Goal: Check status

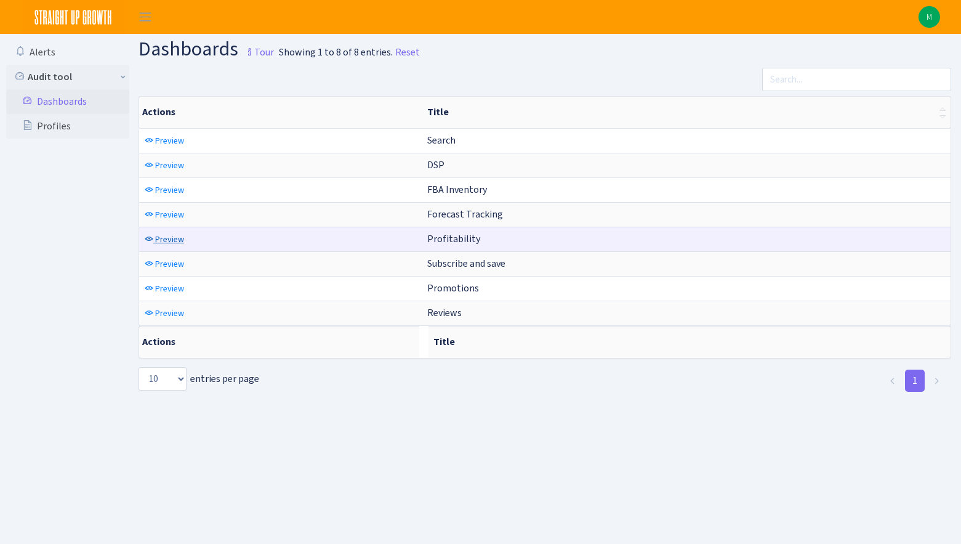
click at [172, 238] on span "Preview" at bounding box center [169, 239] width 29 height 12
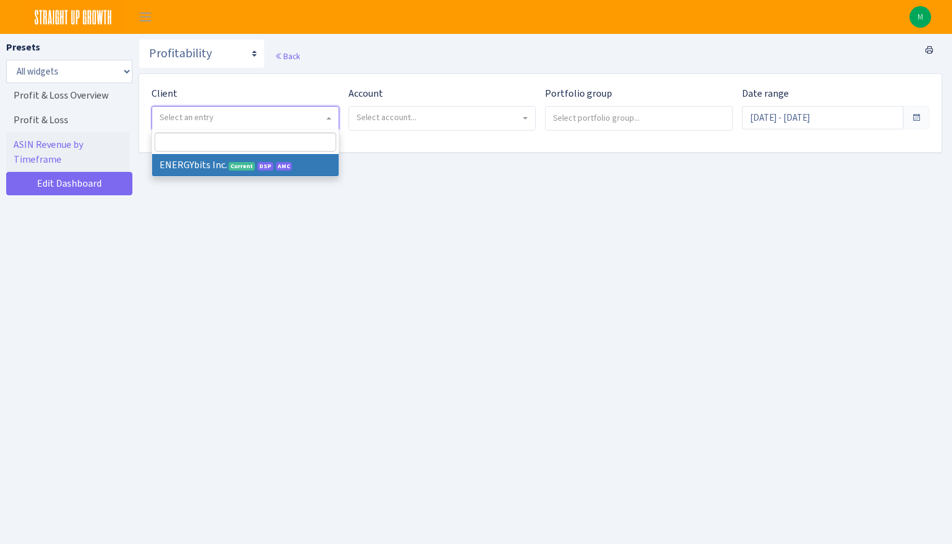
click at [282, 110] on span "Select an entry" at bounding box center [245, 118] width 187 height 23
select select "298"
select select
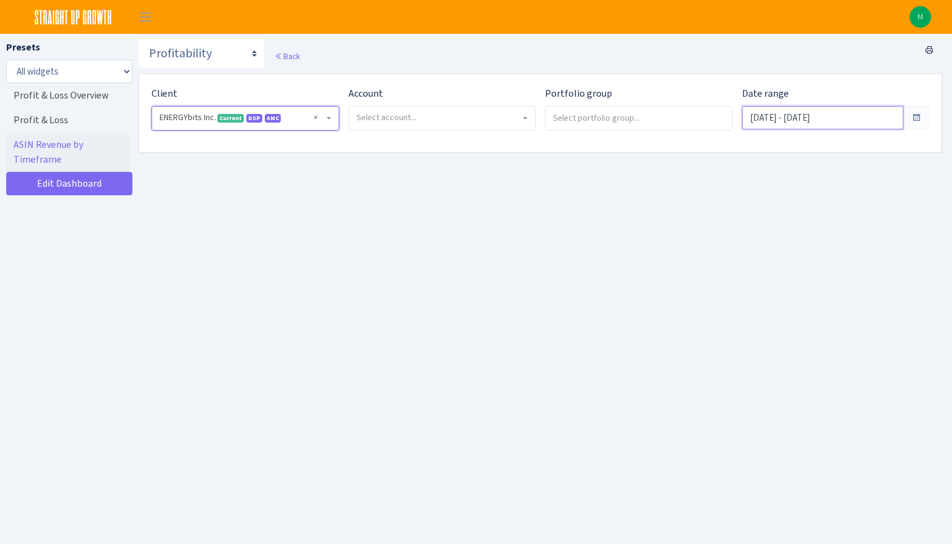
click at [806, 126] on input "Aug 7, 2025 - Sep 5, 2025" at bounding box center [823, 117] width 162 height 23
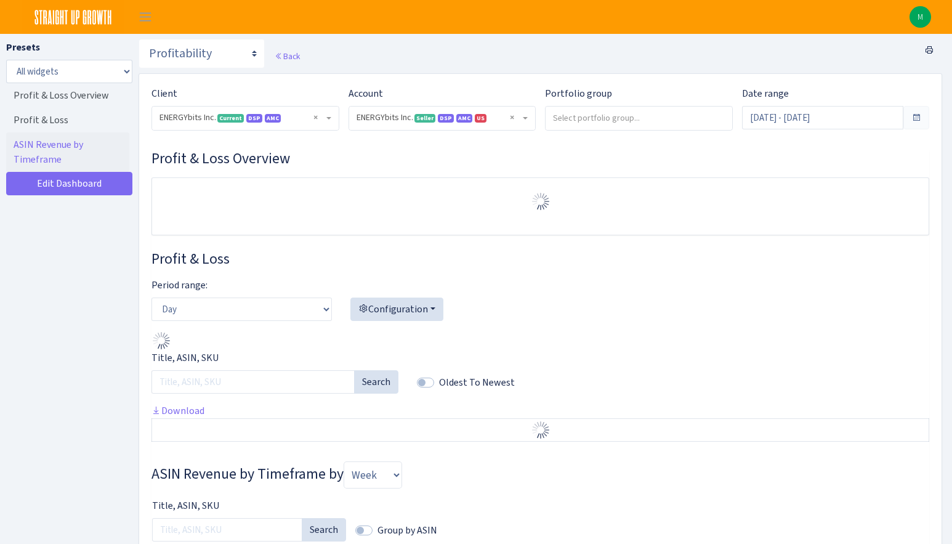
select select "416446232500569"
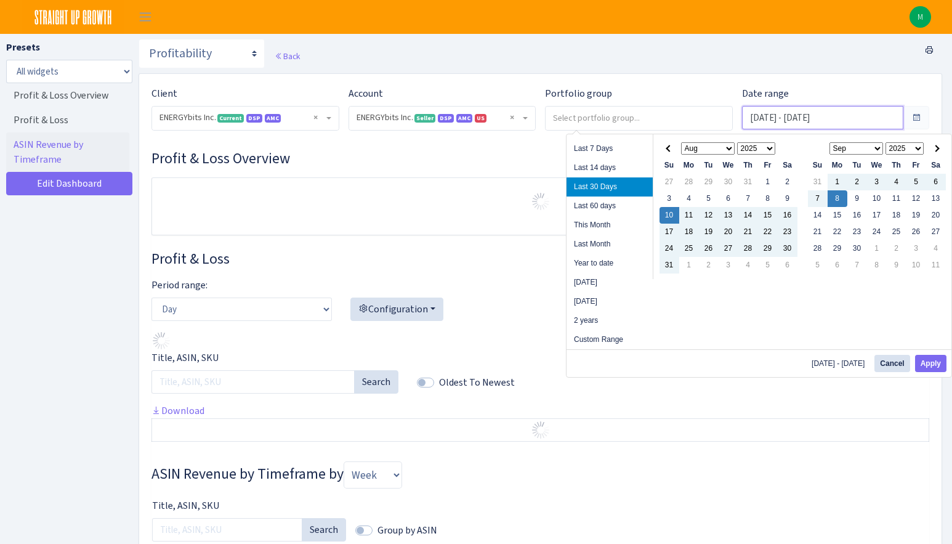
click at [809, 109] on input "Aug 10, 2025 - Sep 8, 2025" at bounding box center [823, 117] width 162 height 23
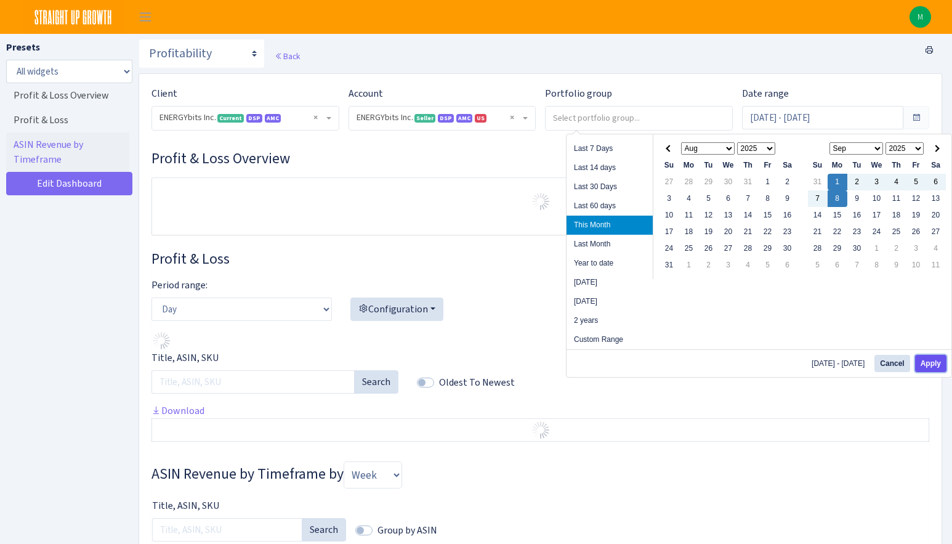
click at [932, 369] on button "Apply" at bounding box center [930, 363] width 31 height 17
type input "Sep 1, 2025 - Sep 8, 2025"
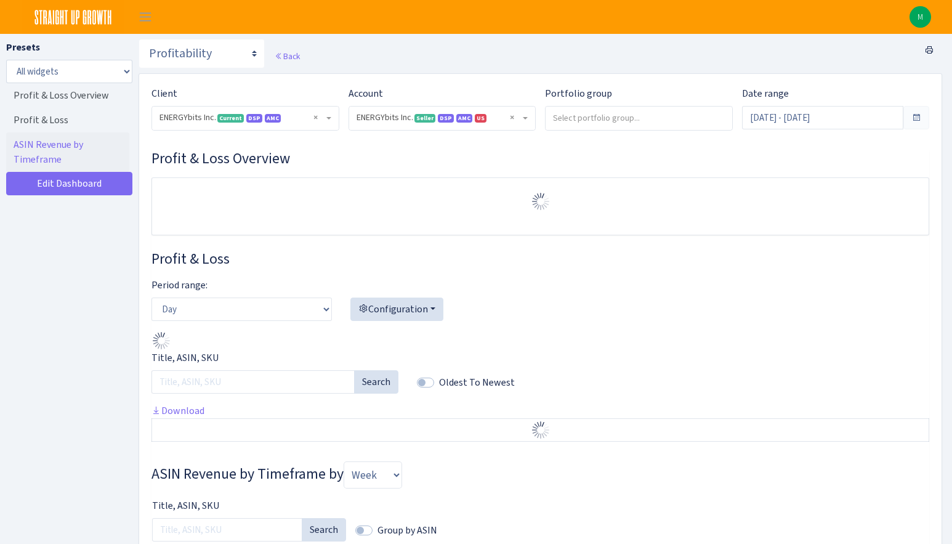
select select "416446232500569"
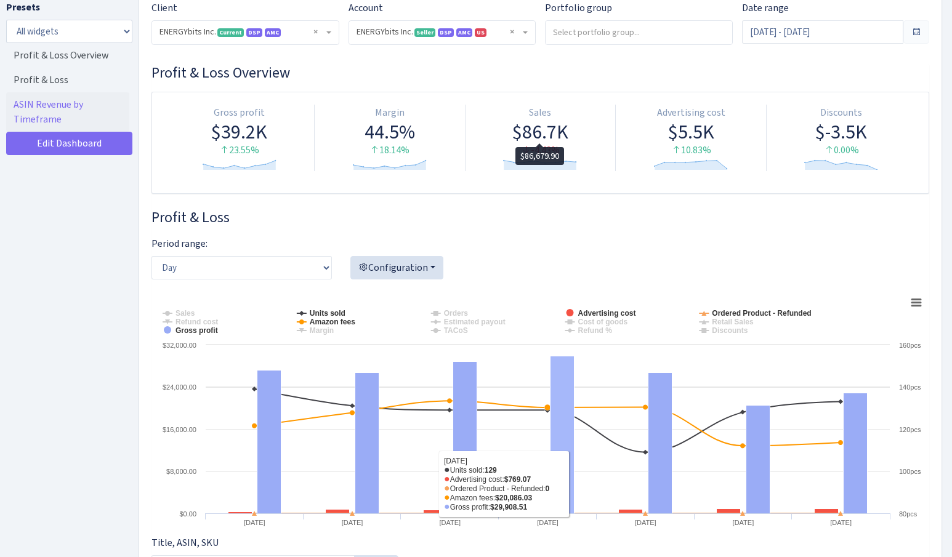
scroll to position [79, 0]
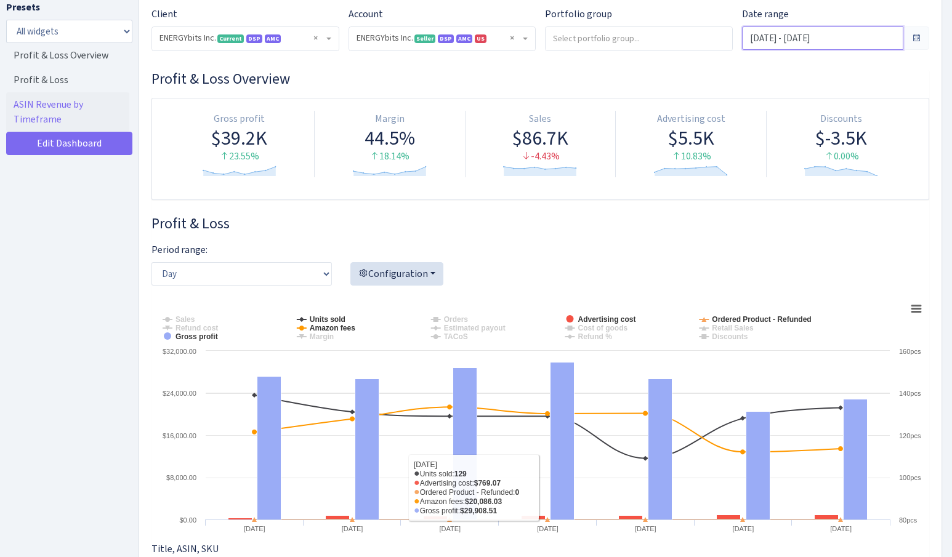
click at [810, 44] on input "Sep 1, 2025 - Sep 8, 2025" at bounding box center [823, 37] width 162 height 23
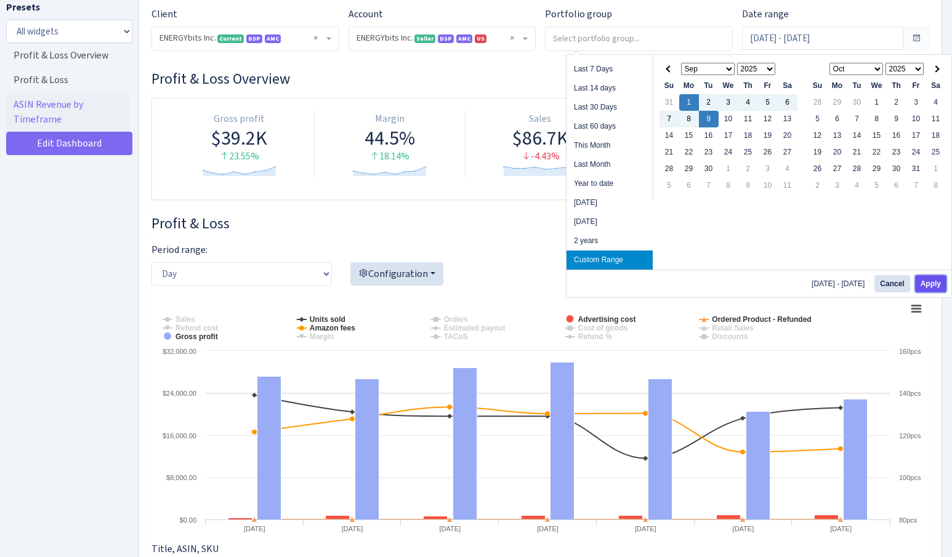
click at [930, 286] on button "Apply" at bounding box center [930, 283] width 31 height 17
type input "[DATE] - [DATE]"
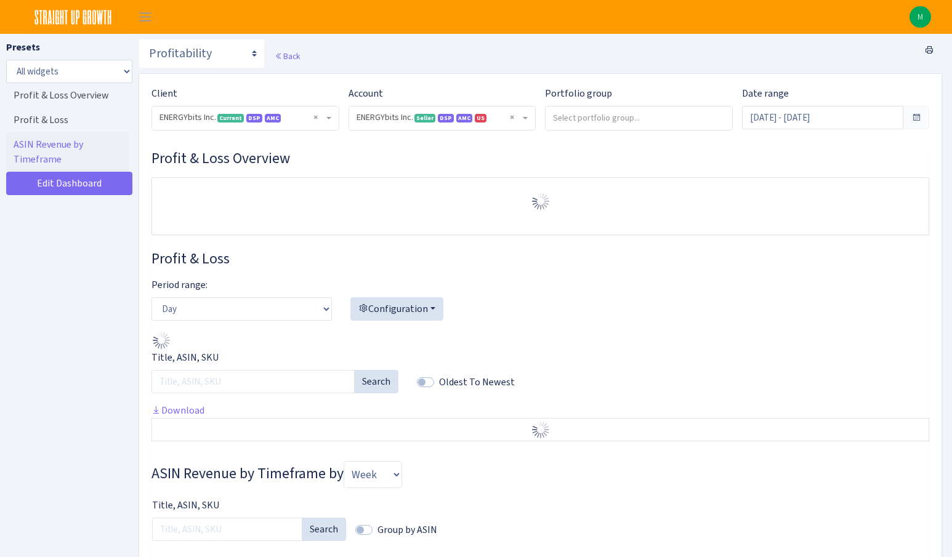
select select "416446232500569"
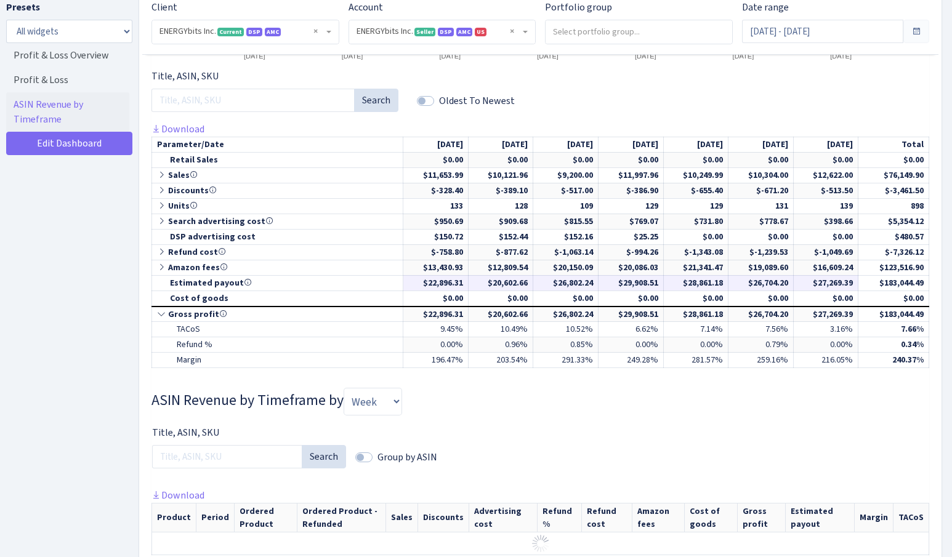
scroll to position [552, 0]
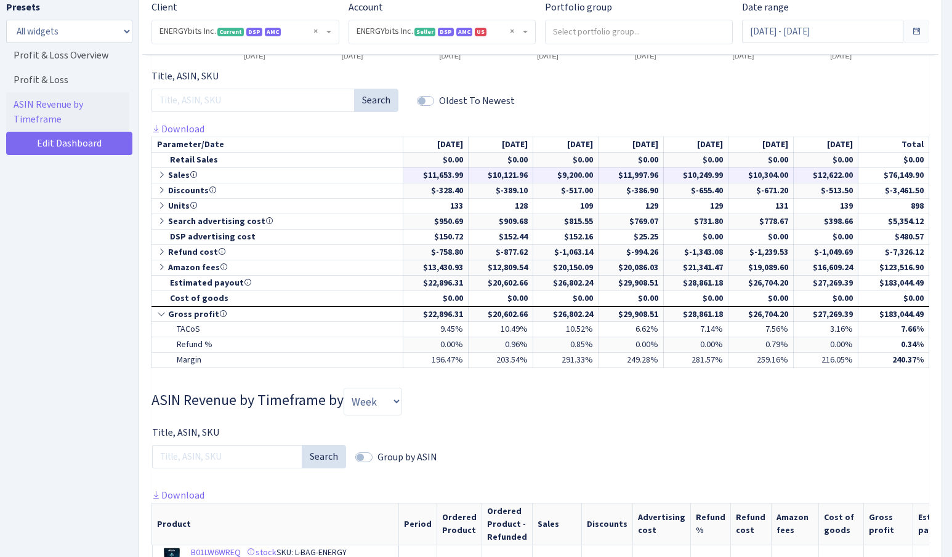
click at [160, 174] on icon at bounding box center [162, 175] width 11 height 9
